Goal: Task Accomplishment & Management: Use online tool/utility

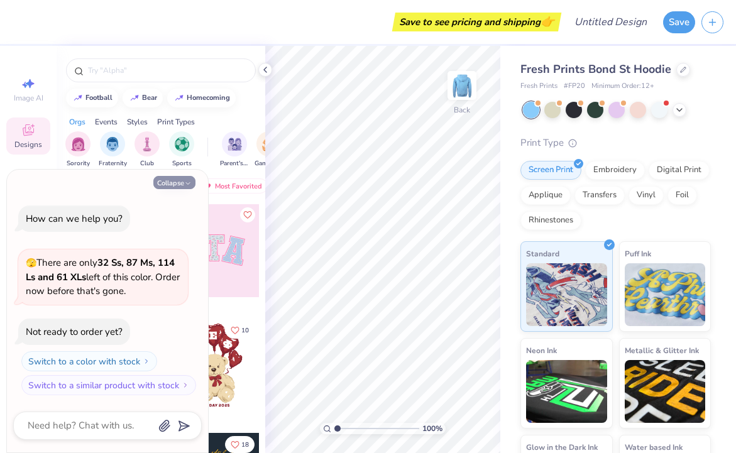
click at [173, 187] on button "Collapse" at bounding box center [174, 182] width 42 height 13
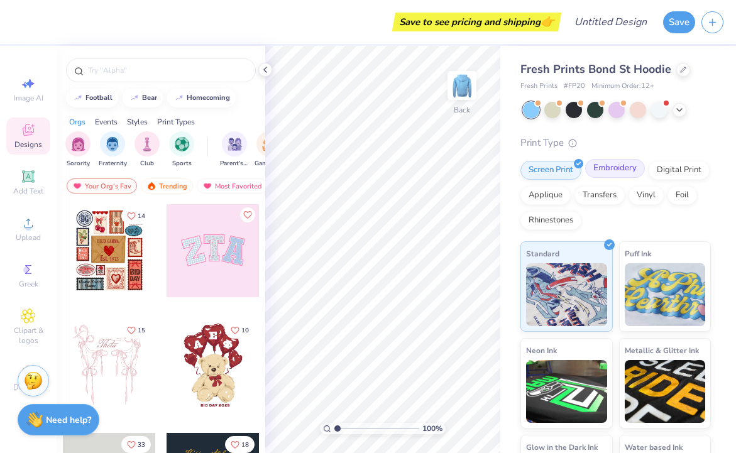
click at [605, 175] on div "Embroidery" at bounding box center [615, 168] width 60 height 19
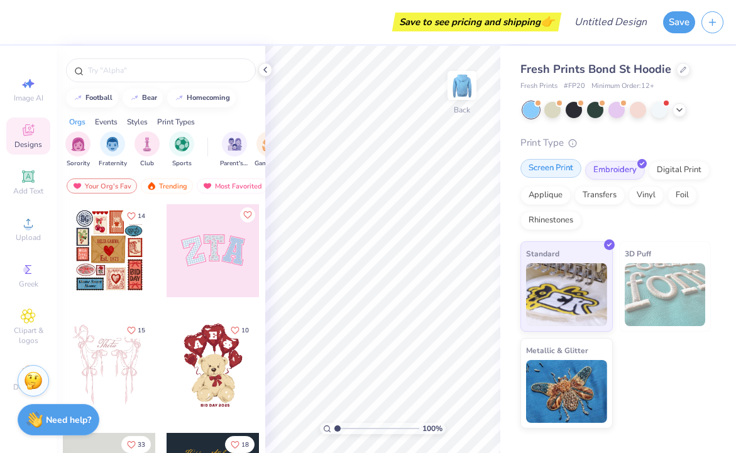
click at [541, 170] on div "Screen Print" at bounding box center [550, 168] width 61 height 19
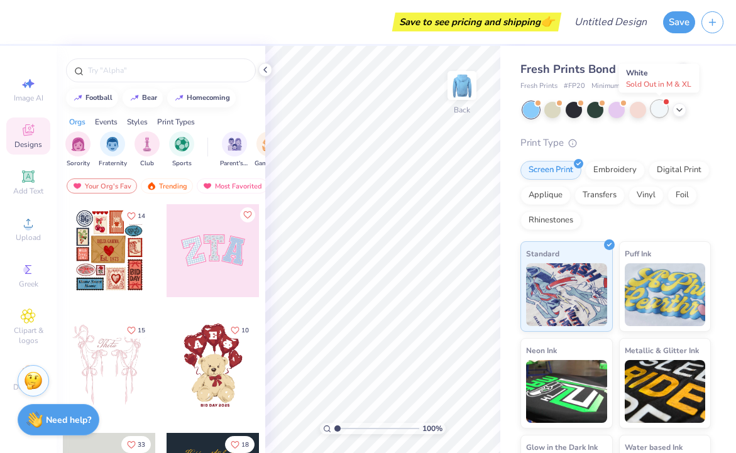
click at [660, 113] on div at bounding box center [659, 109] width 16 height 16
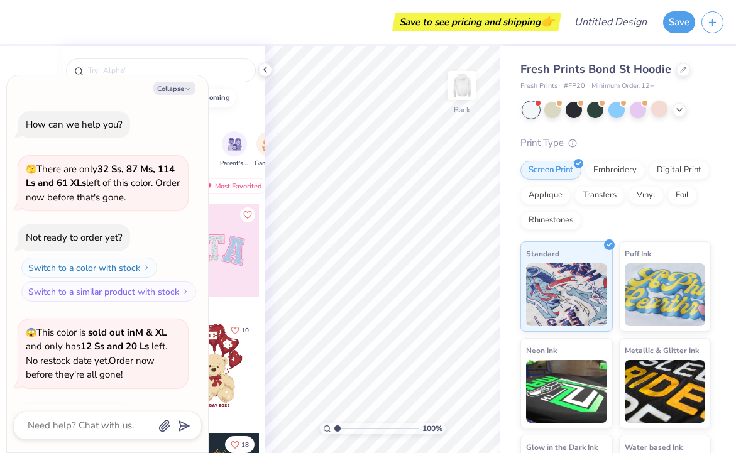
scroll to position [84, 0]
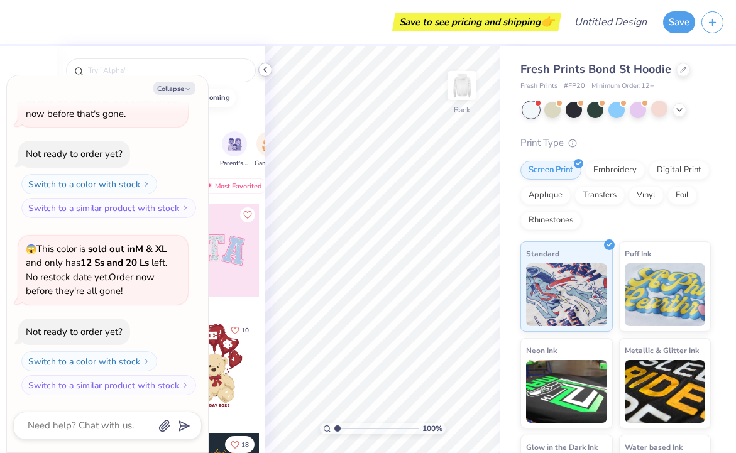
click at [268, 70] on icon at bounding box center [265, 70] width 10 height 10
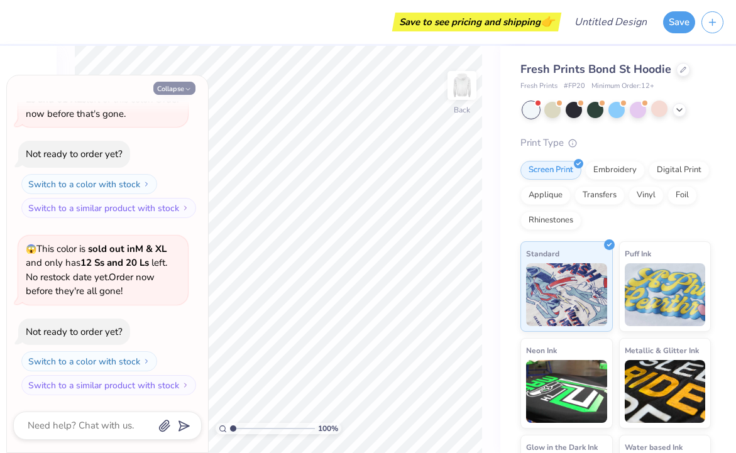
click at [168, 89] on button "Collapse" at bounding box center [174, 88] width 42 height 13
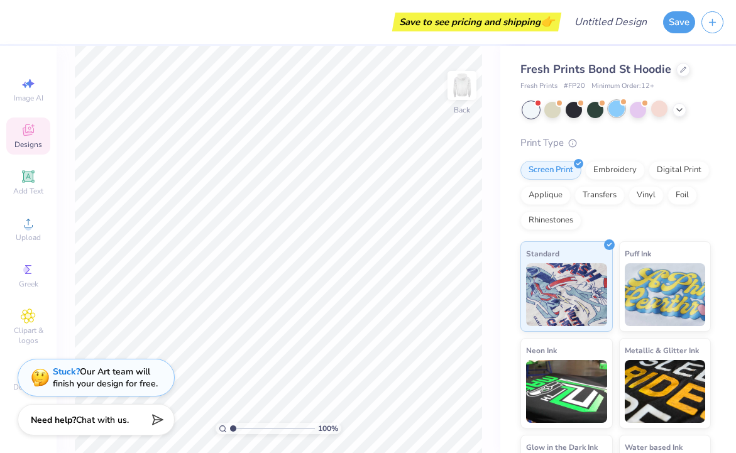
click at [611, 115] on div at bounding box center [616, 109] width 16 height 16
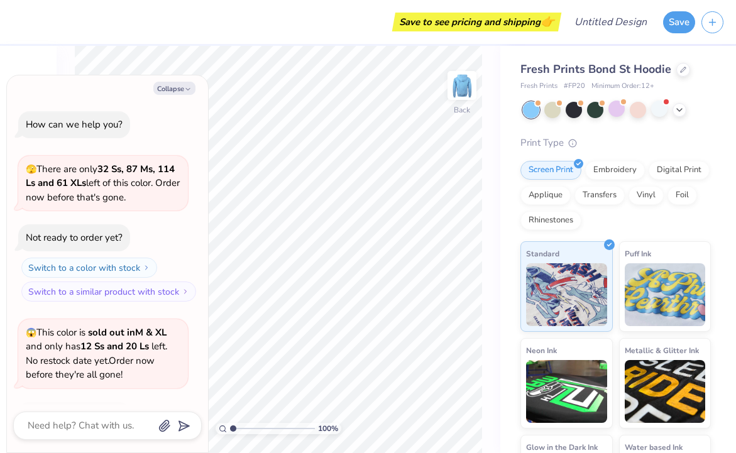
scroll to position [247, 0]
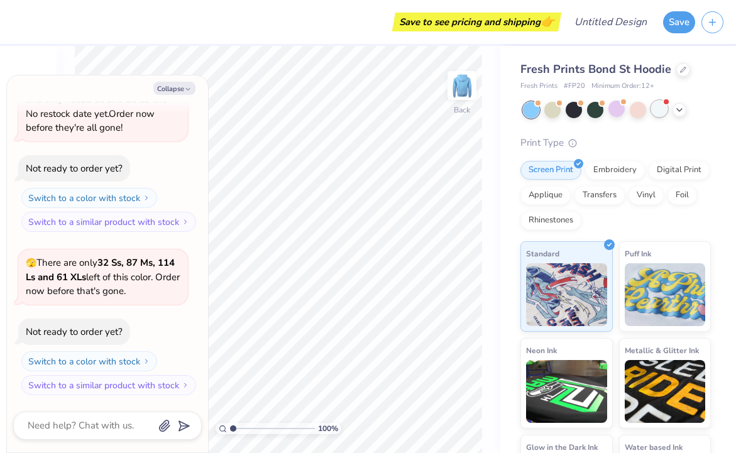
click at [664, 116] on div at bounding box center [659, 109] width 16 height 16
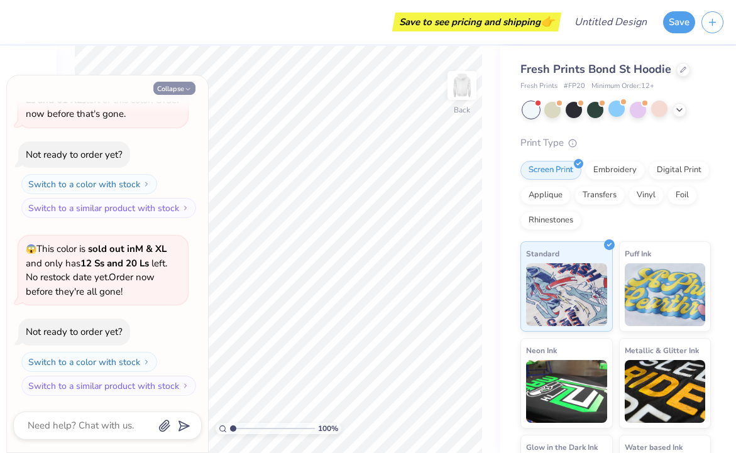
click at [162, 87] on button "Collapse" at bounding box center [174, 88] width 42 height 13
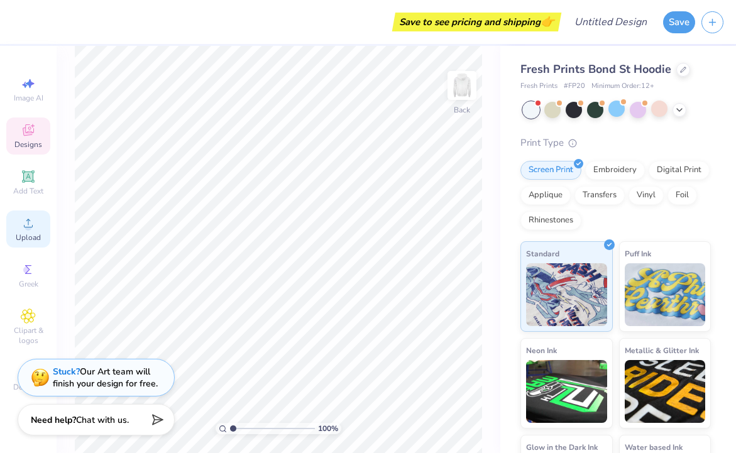
click at [27, 239] on span "Upload" at bounding box center [28, 238] width 25 height 10
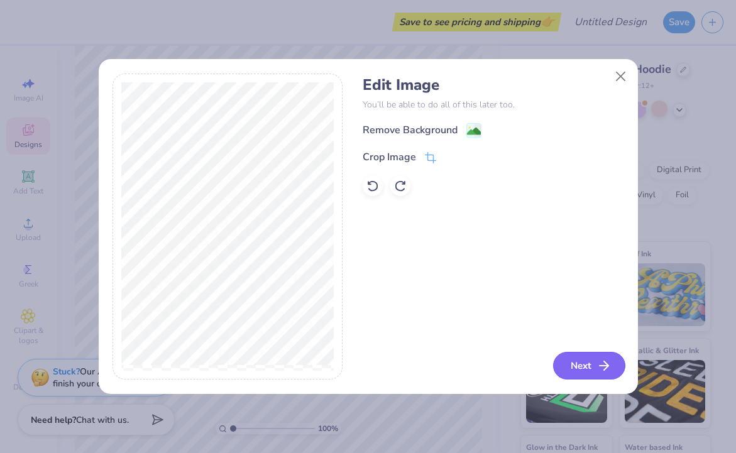
click at [583, 365] on button "Next" at bounding box center [589, 366] width 72 height 28
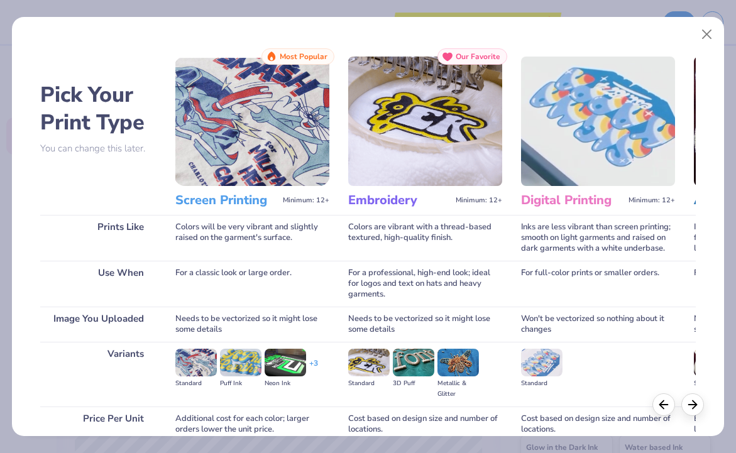
scroll to position [111, 0]
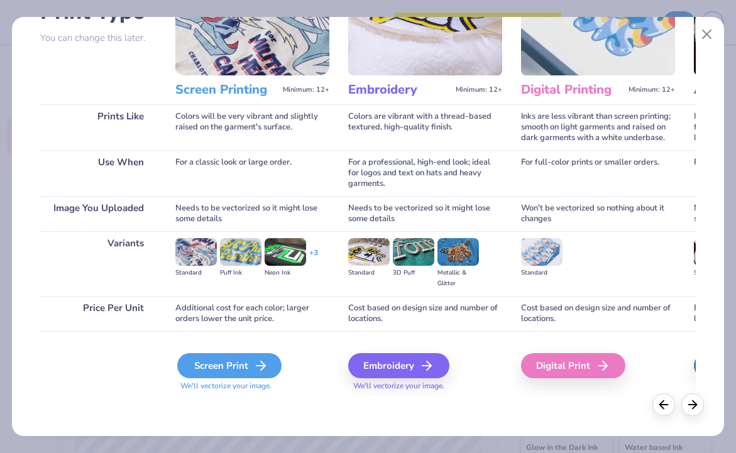
click at [243, 364] on div "Screen Print" at bounding box center [229, 365] width 104 height 25
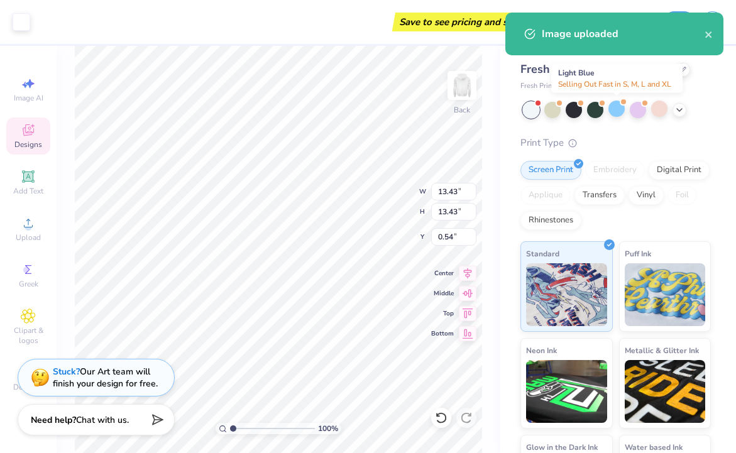
click at [617, 109] on div at bounding box center [616, 109] width 16 height 16
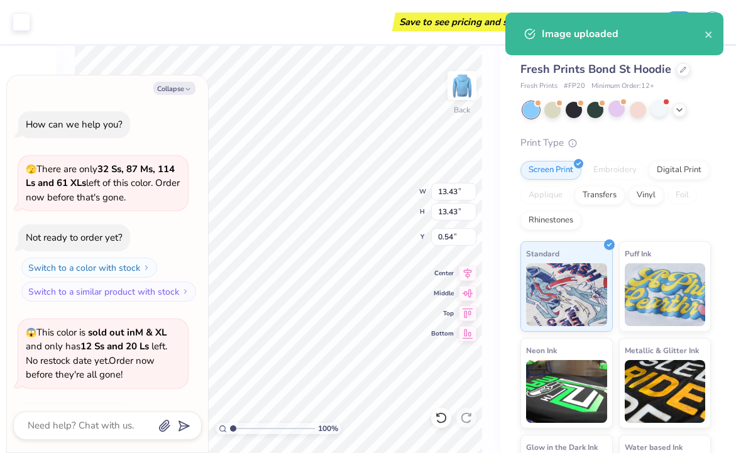
scroll to position [588, 0]
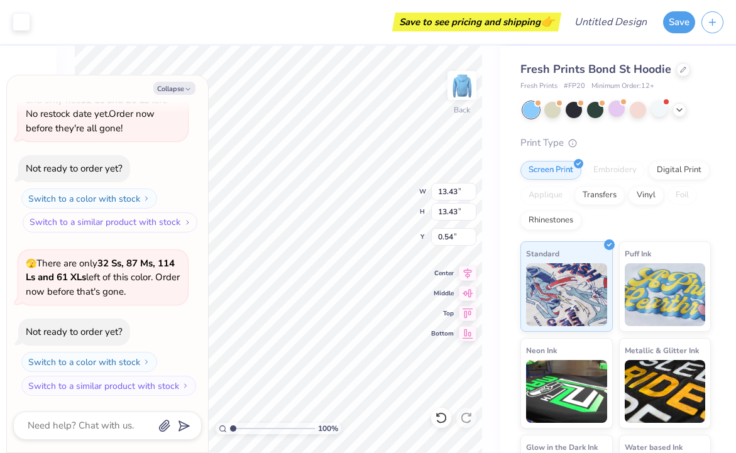
type textarea "x"
type input "4.52"
type input "9.44"
type textarea "x"
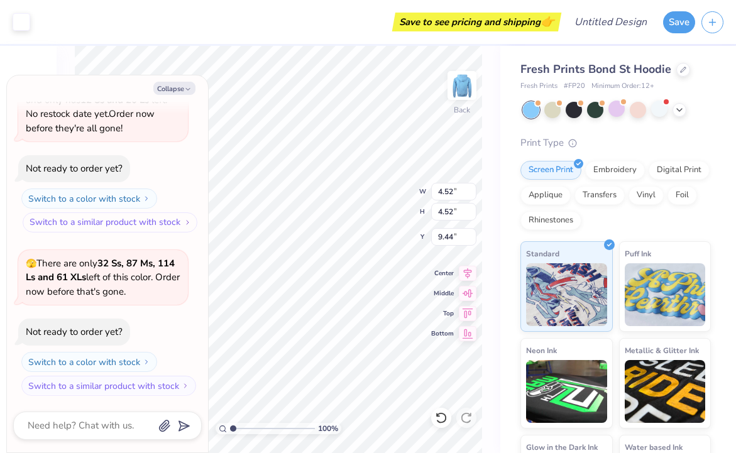
type input "3.00"
click at [176, 91] on button "Collapse" at bounding box center [174, 88] width 42 height 13
type textarea "x"
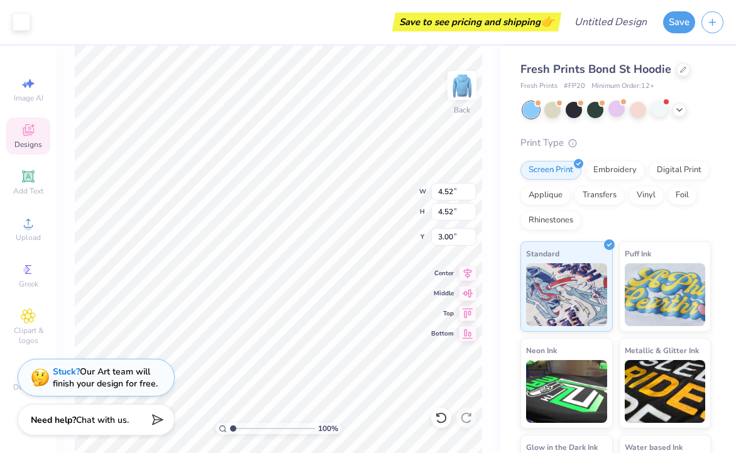
type input "3.90"
type input "3.00"
type input "3.51"
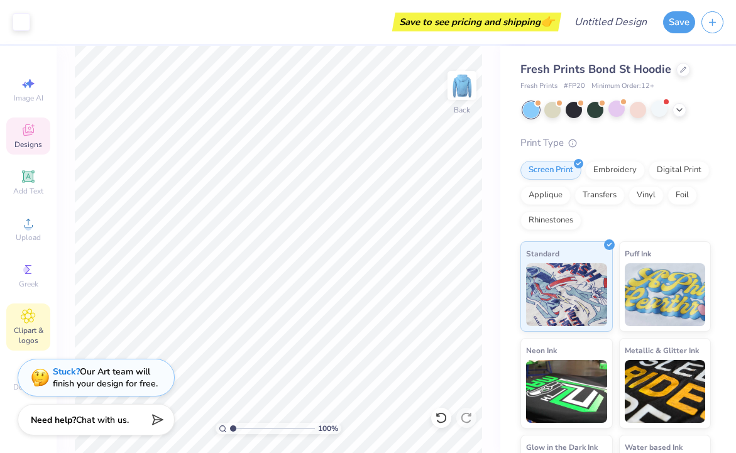
click at [33, 317] on icon at bounding box center [28, 316] width 14 height 14
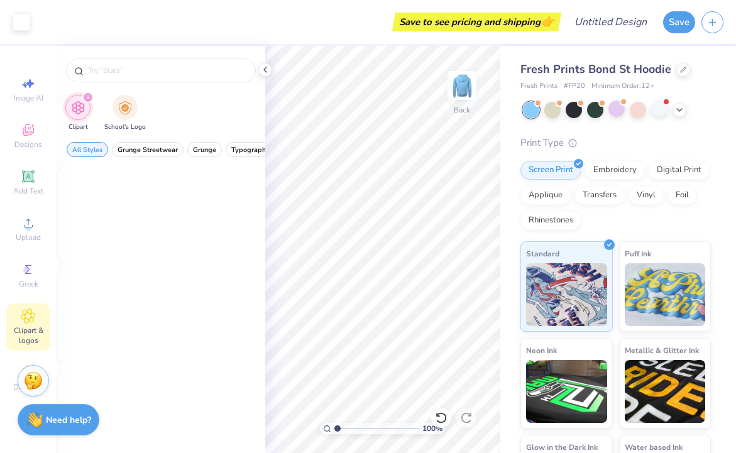
scroll to position [0, 0]
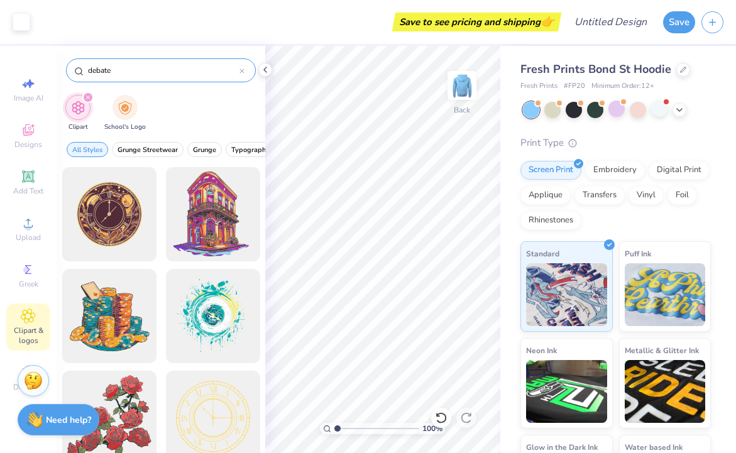
type input "debate"
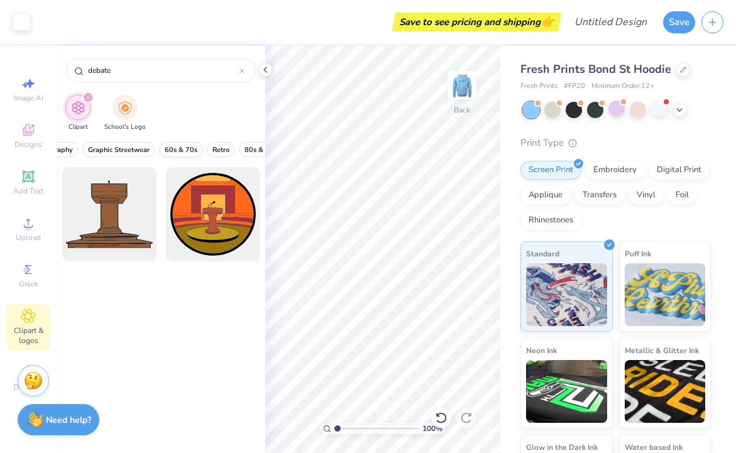
scroll to position [0, 197]
click at [71, 150] on span "Typography" at bounding box center [54, 149] width 38 height 9
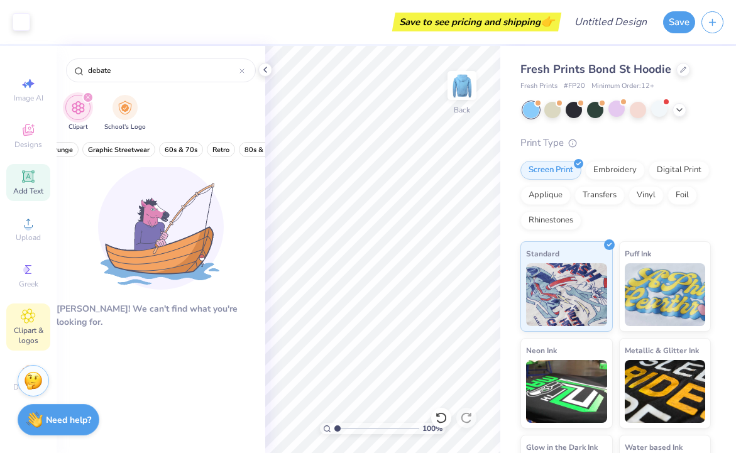
click at [40, 195] on span "Add Text" at bounding box center [28, 191] width 30 height 10
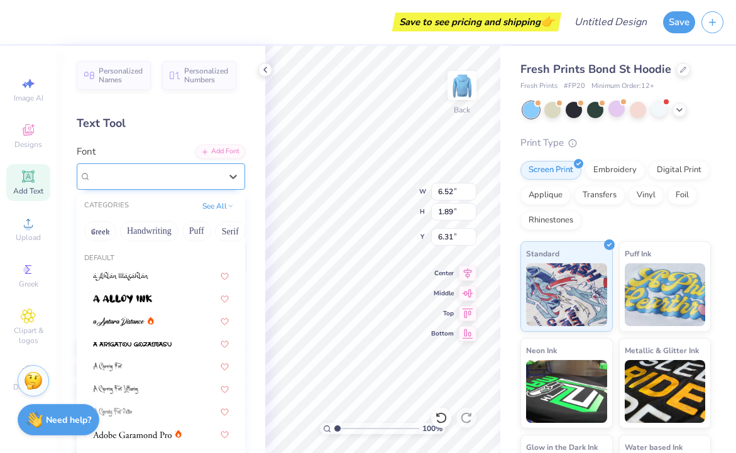
click at [184, 177] on div "Super Dream" at bounding box center [156, 176] width 132 height 19
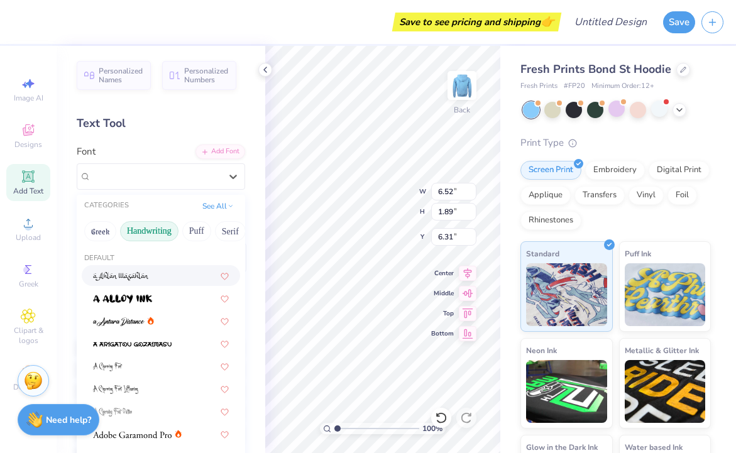
click at [150, 236] on button "Handwriting" at bounding box center [149, 231] width 58 height 20
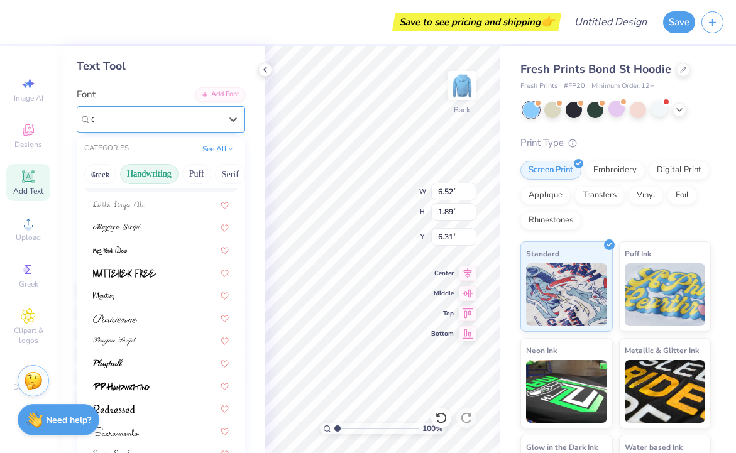
scroll to position [0, 0]
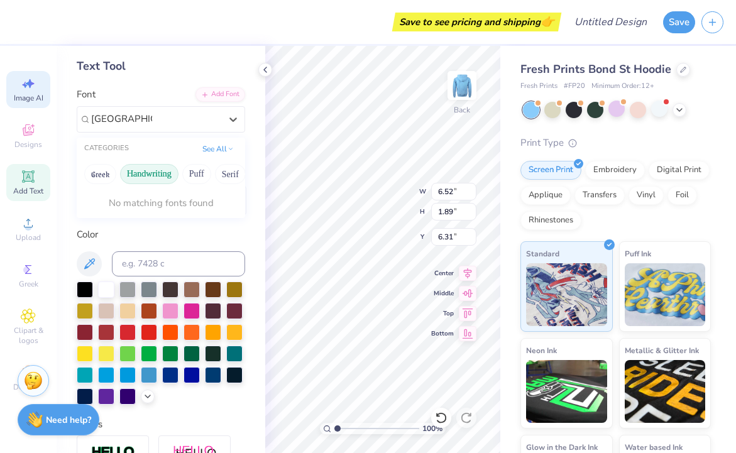
type input "[GEOGRAPHIC_DATA]"
click at [31, 91] on icon at bounding box center [28, 83] width 15 height 15
select select "4"
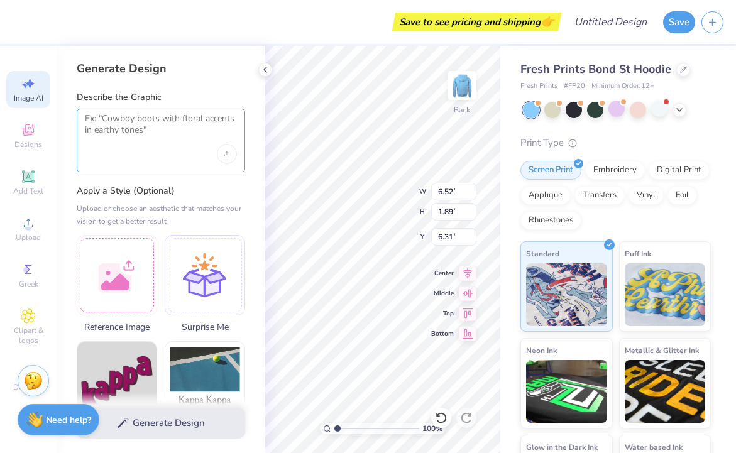
click at [116, 139] on textarea at bounding box center [161, 128] width 152 height 31
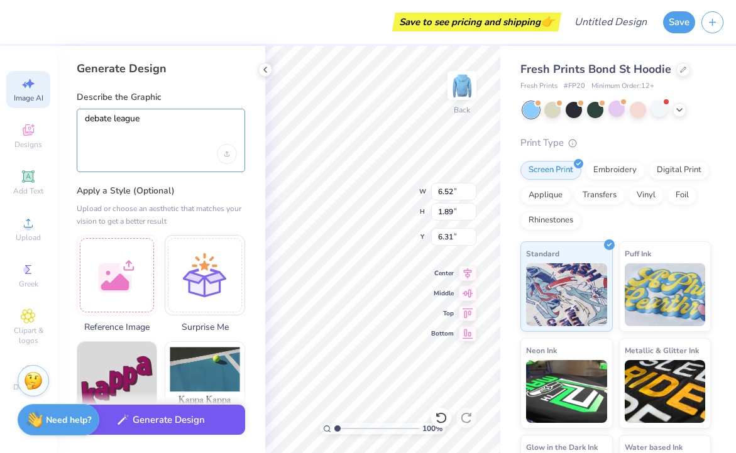
type textarea "debate league"
click at [191, 417] on button "Generate Design" at bounding box center [161, 420] width 168 height 31
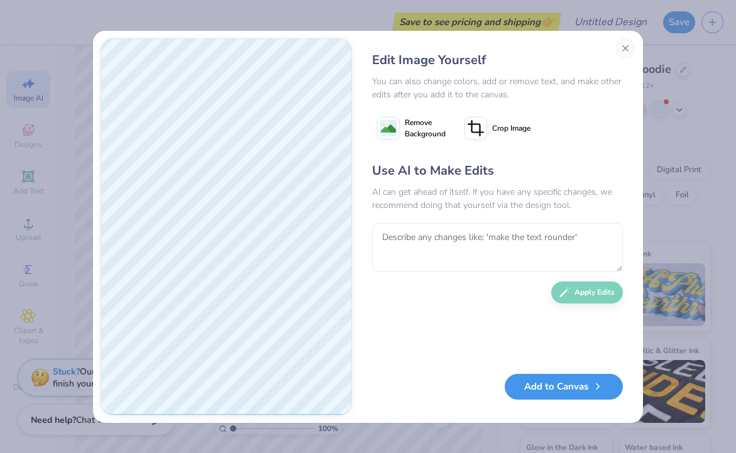
click at [566, 387] on button "Add to Canvas" at bounding box center [564, 387] width 118 height 26
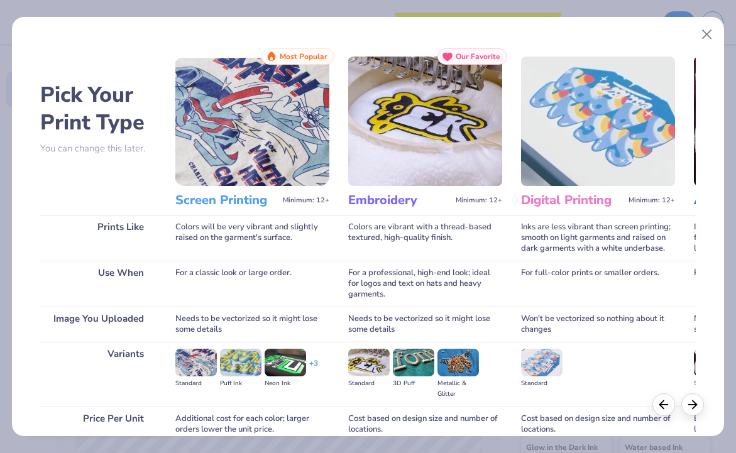
scroll to position [111, 0]
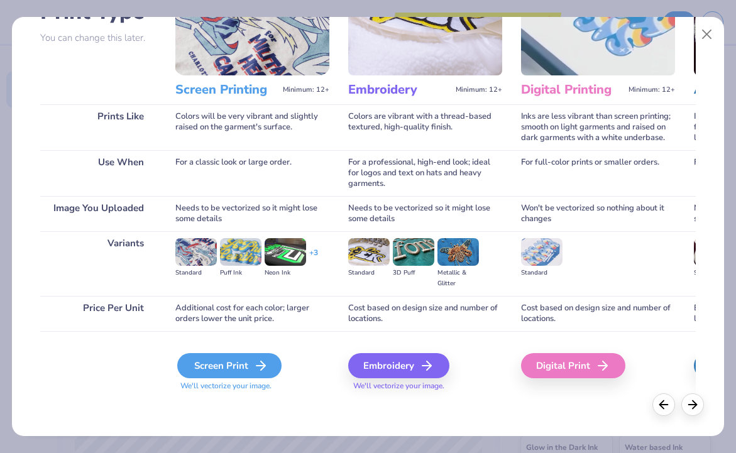
click at [216, 362] on div "Screen Print" at bounding box center [229, 365] width 104 height 25
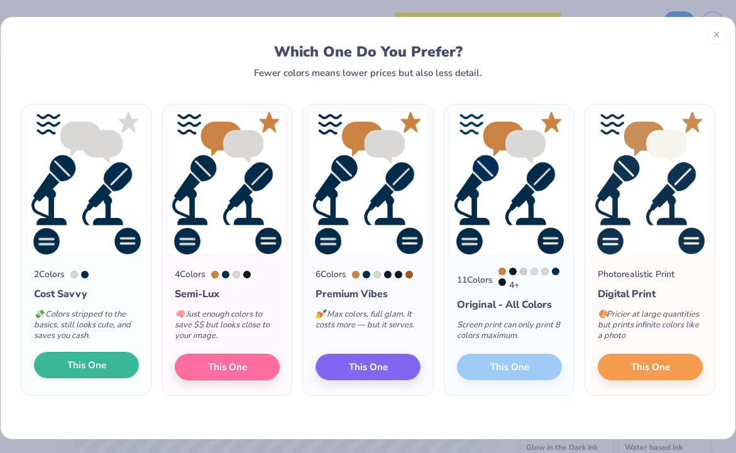
click at [101, 372] on span "This One" at bounding box center [86, 365] width 39 height 14
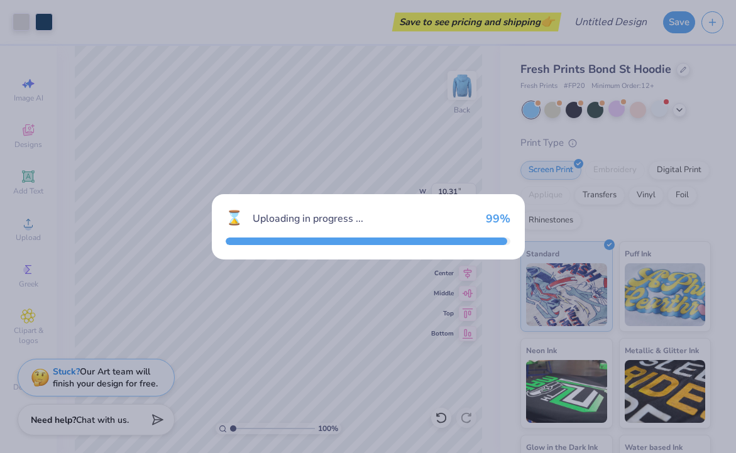
type input "10.31"
type input "13.43"
type input "0.54"
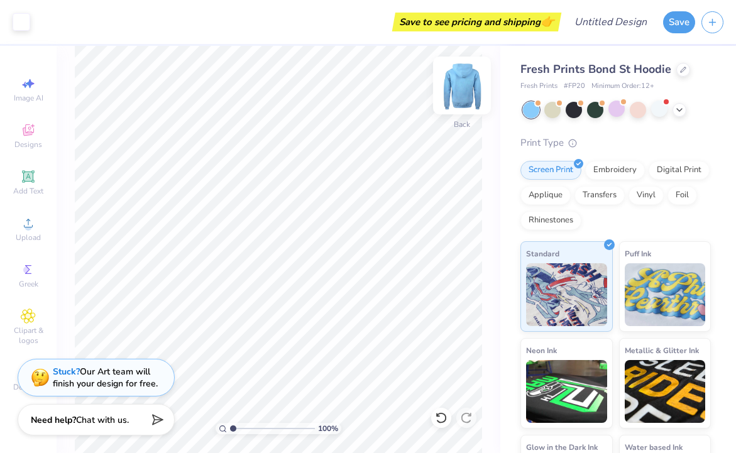
click at [456, 87] on img at bounding box center [462, 85] width 50 height 50
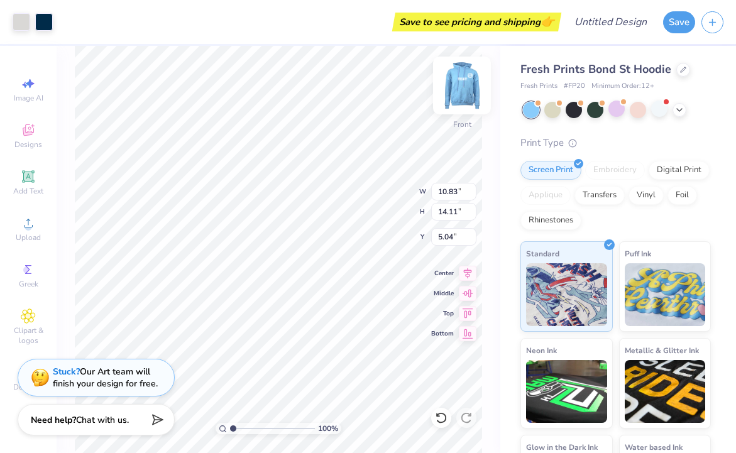
type input "8.27"
type input "10.77"
type input "8.42"
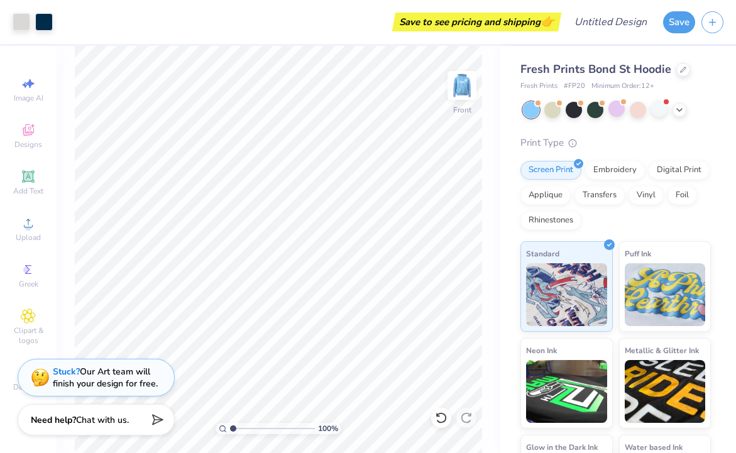
type input "9.17"
type textarea "x"
type input "9.17"
click at [302, 425] on input "range" at bounding box center [272, 428] width 85 height 11
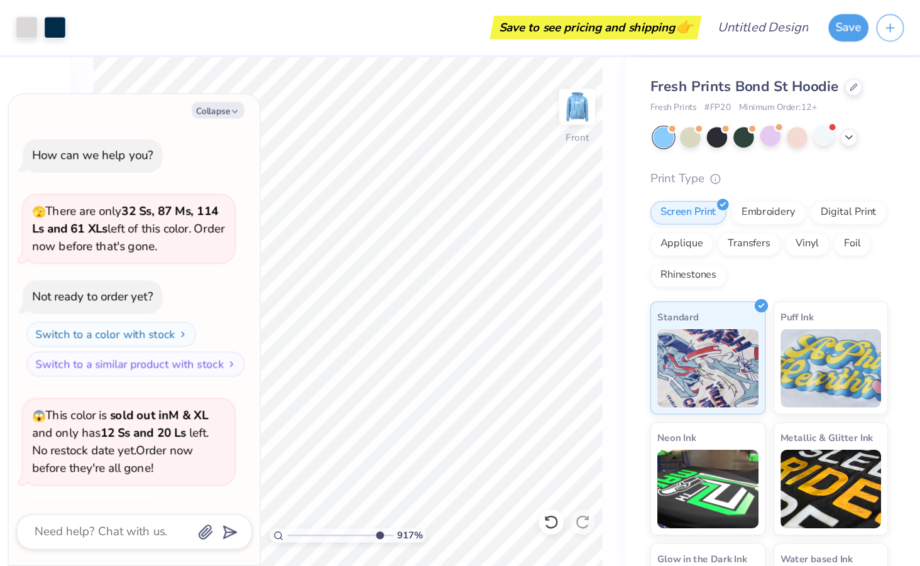
scroll to position [664, 0]
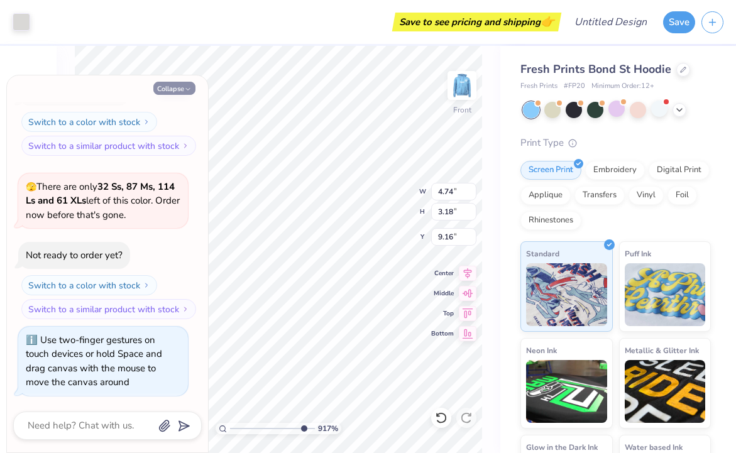
click at [177, 89] on button "Collapse" at bounding box center [174, 88] width 42 height 13
type textarea "x"
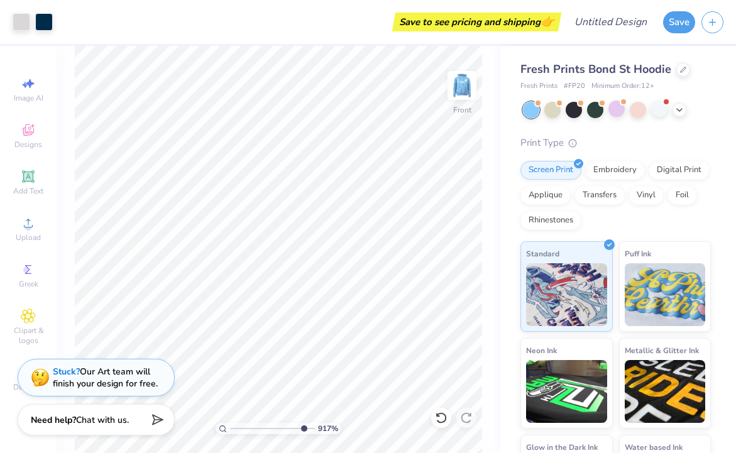
type input "1"
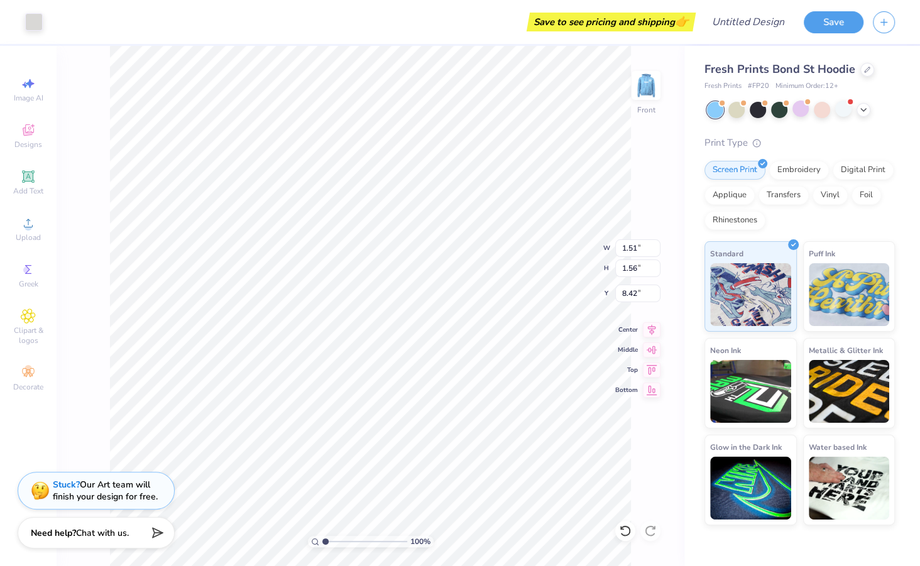
type input "8.38"
type input "3.07"
type input "3.12"
type input "13.86"
type input "3.41"
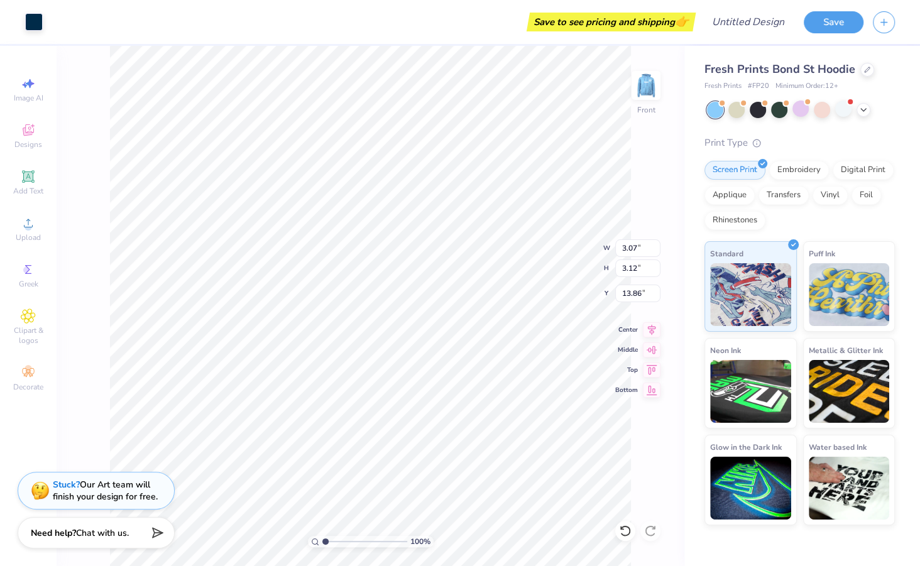
type input "4.30"
type input "12.67"
type input "3.41"
type input "4.30"
type input "12.67"
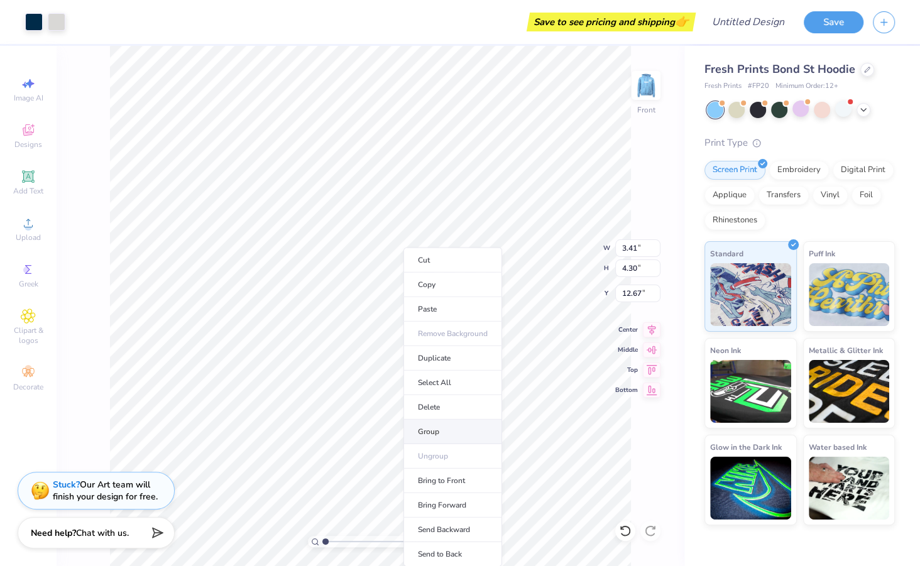
click at [440, 428] on li "Group" at bounding box center [453, 432] width 99 height 25
type input "3.76"
type input "4.74"
type input "12.23"
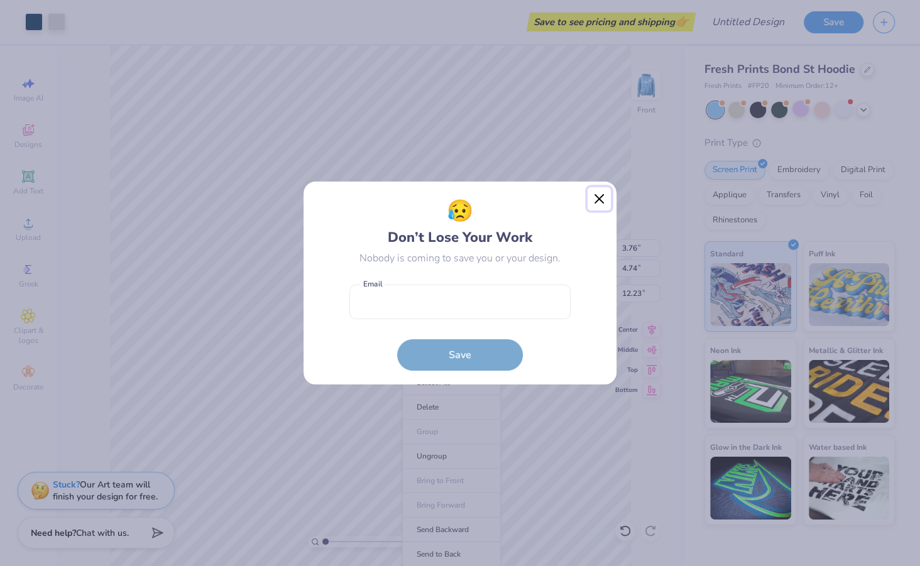
click at [592, 205] on button "Close" at bounding box center [600, 199] width 24 height 24
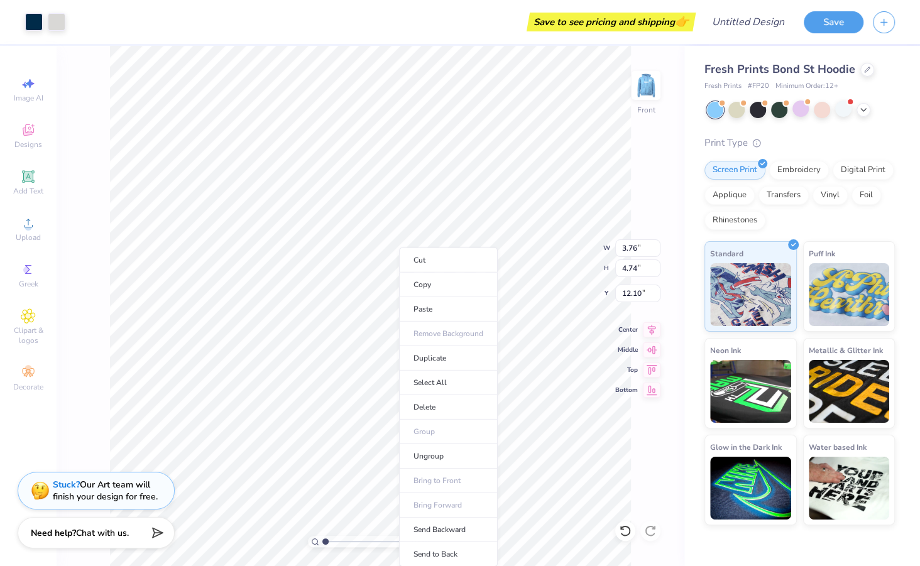
click at [399, 340] on ul "Cut Copy Paste Remove Background Duplicate Select All Delete Group Ungroup Brin…" at bounding box center [448, 407] width 99 height 319
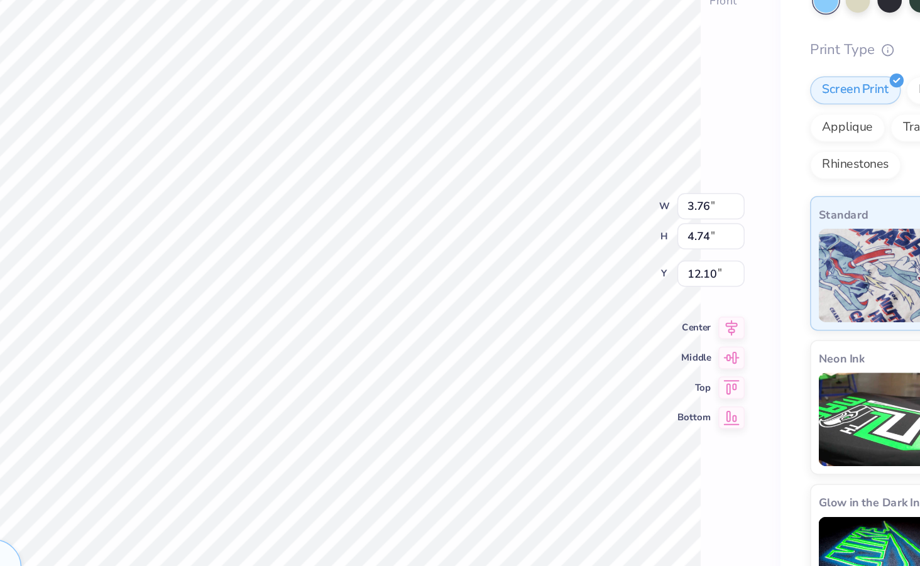
type input "3.55"
type input "4.49"
type input "12.36"
type input "3.76"
type input "4.74"
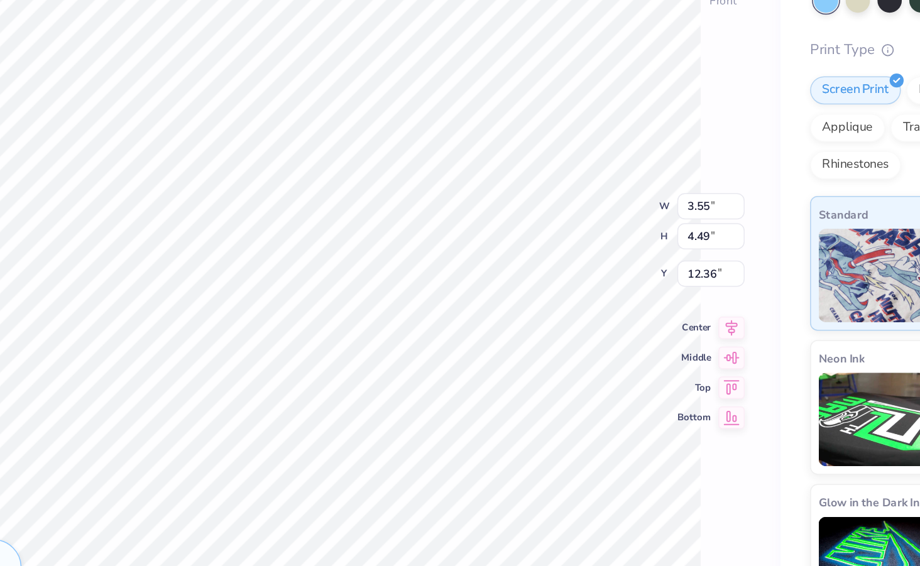
type input "12.10"
type input "3.76"
type input "4.74"
type input "12.10"
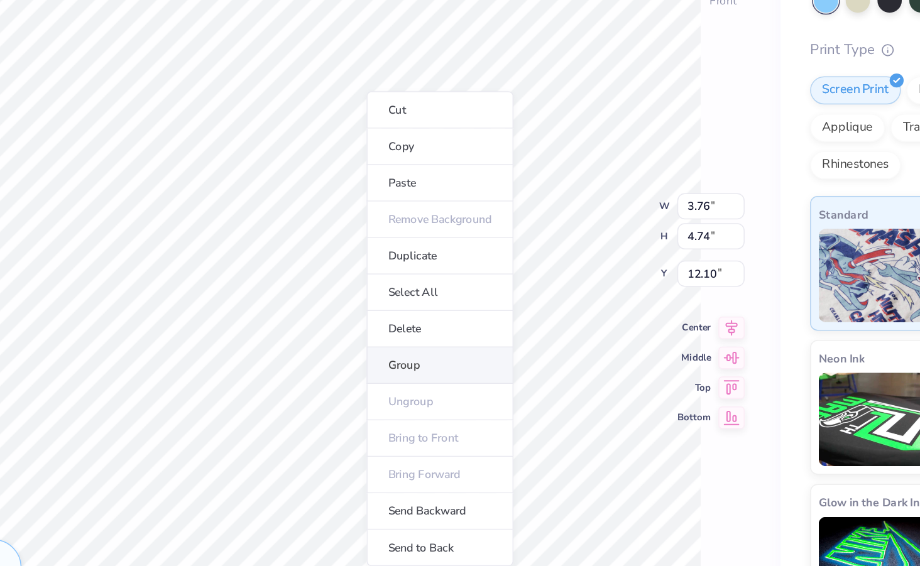
click at [438, 348] on li "Group" at bounding box center [456, 355] width 99 height 25
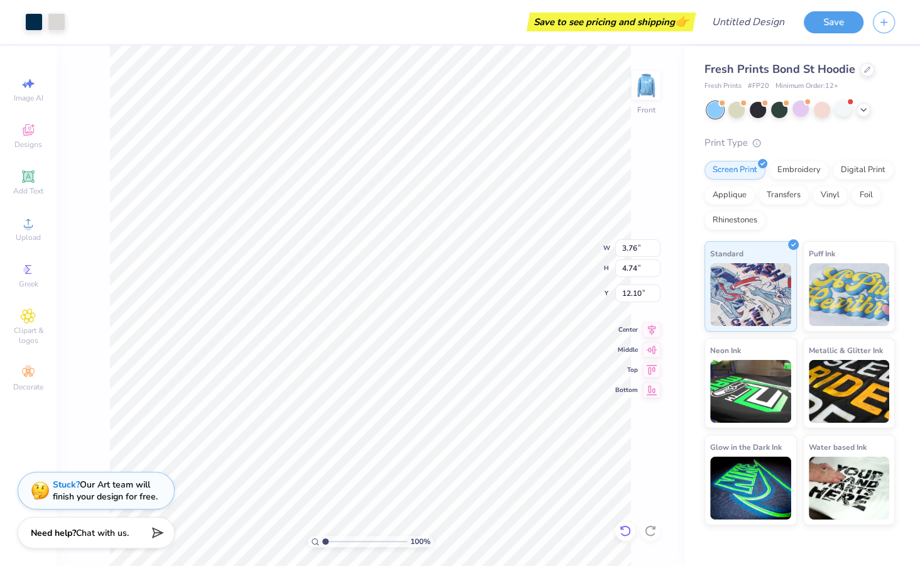
click at [627, 453] on icon at bounding box center [625, 530] width 11 height 11
type input "4.74"
type input "3.18"
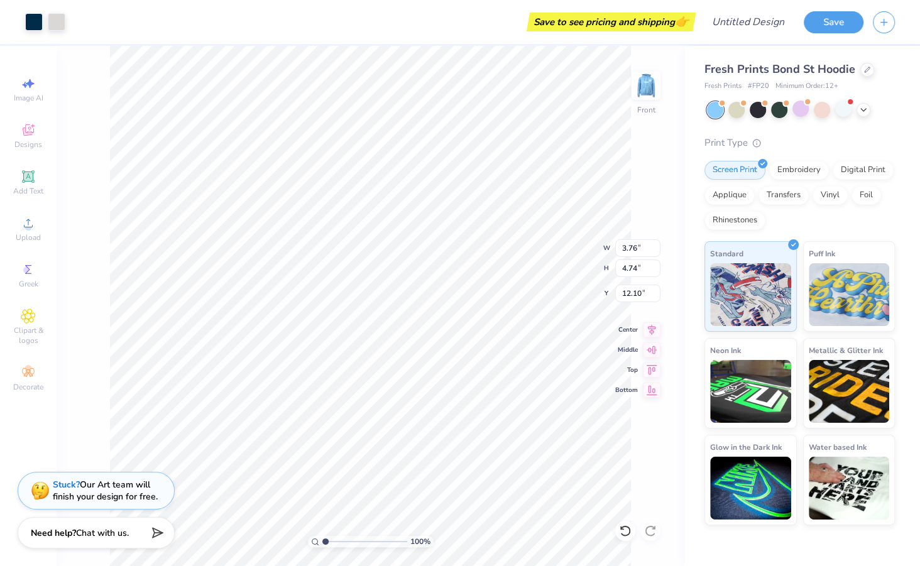
type input "9.16"
type input "3.76"
type input "4.74"
type input "12.10"
type input "0.66"
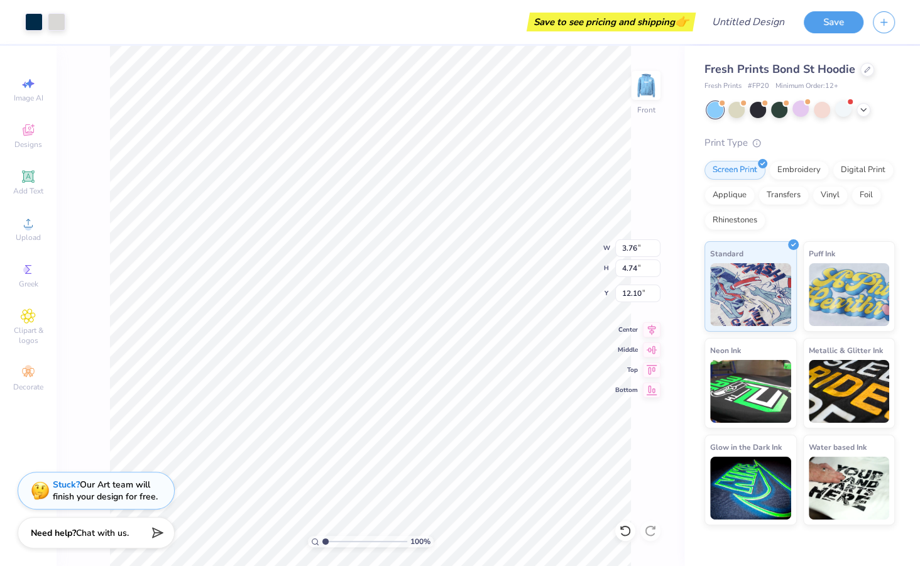
type input "0.68"
type input "13.77"
